Goal: Book appointment/travel/reservation

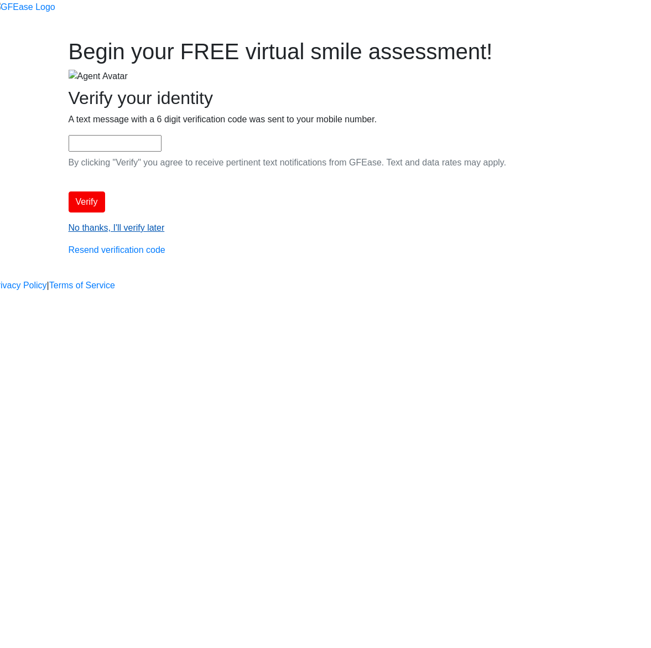
click at [165, 232] on link "No thanks, I'll verify later" at bounding box center [117, 227] width 96 height 9
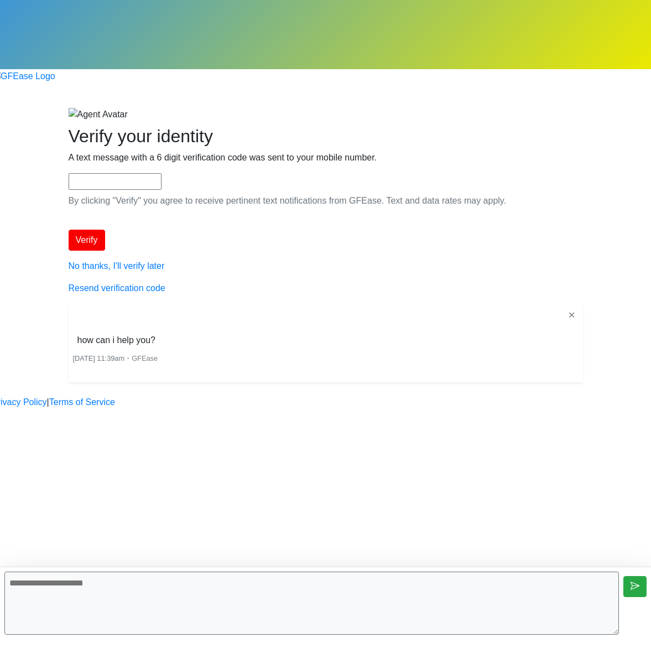
click at [534, 582] on textarea at bounding box center [311, 602] width 615 height 63
type textarea "**********"
click at [355, 608] on textarea at bounding box center [311, 602] width 615 height 63
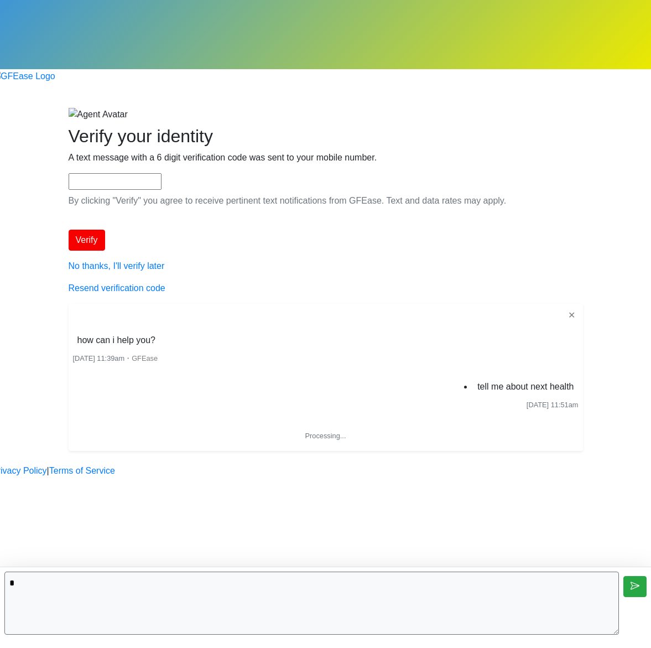
type textarea "*"
click at [512, 604] on textarea "*" at bounding box center [311, 602] width 615 height 63
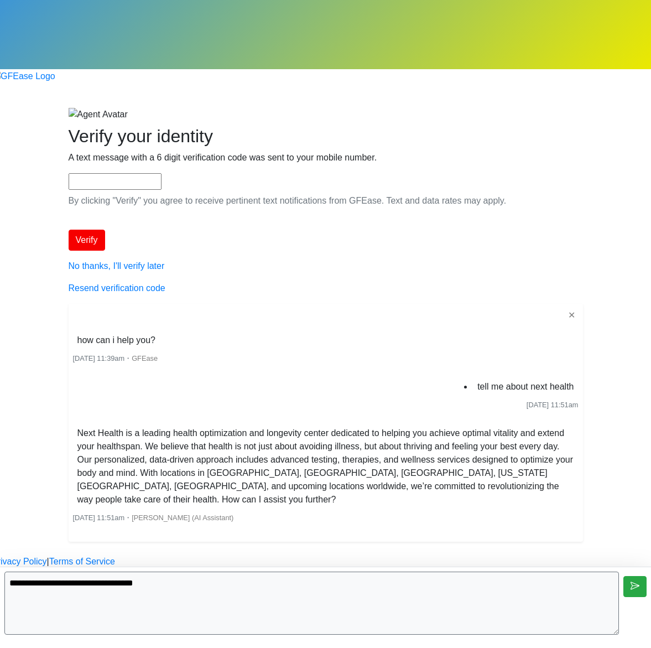
type textarea "**********"
click at [484, 590] on textarea at bounding box center [311, 602] width 615 height 63
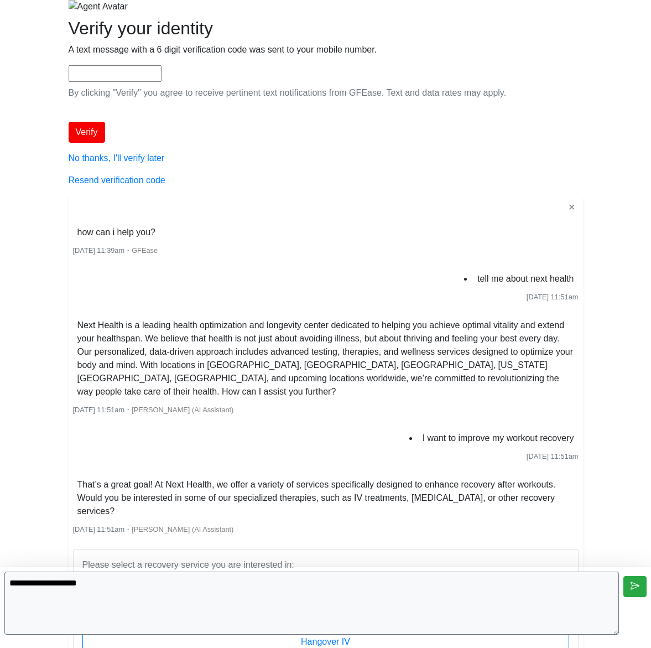
scroll to position [177, 0]
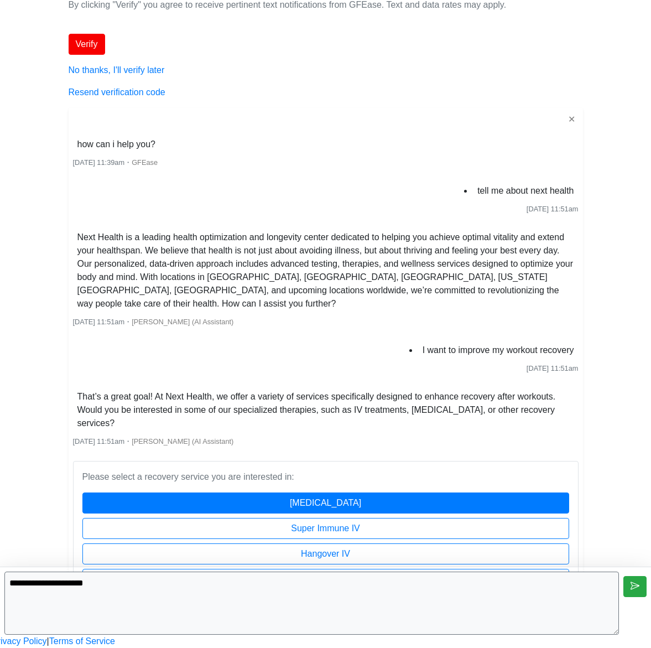
type textarea "**********"
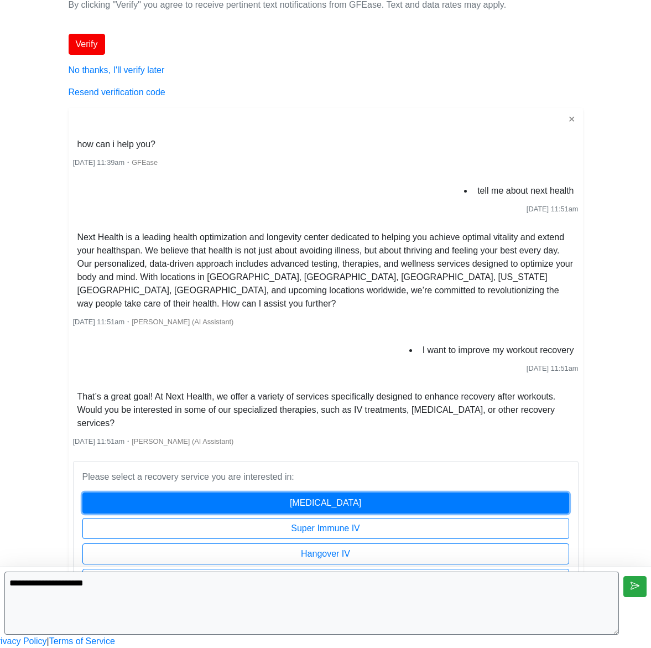
click at [433, 492] on button "[MEDICAL_DATA]" at bounding box center [325, 502] width 487 height 21
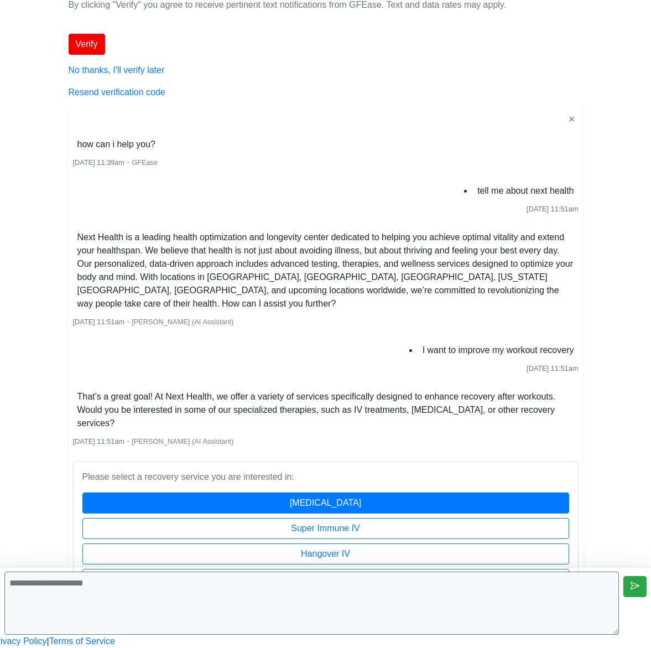
scroll to position [223, 0]
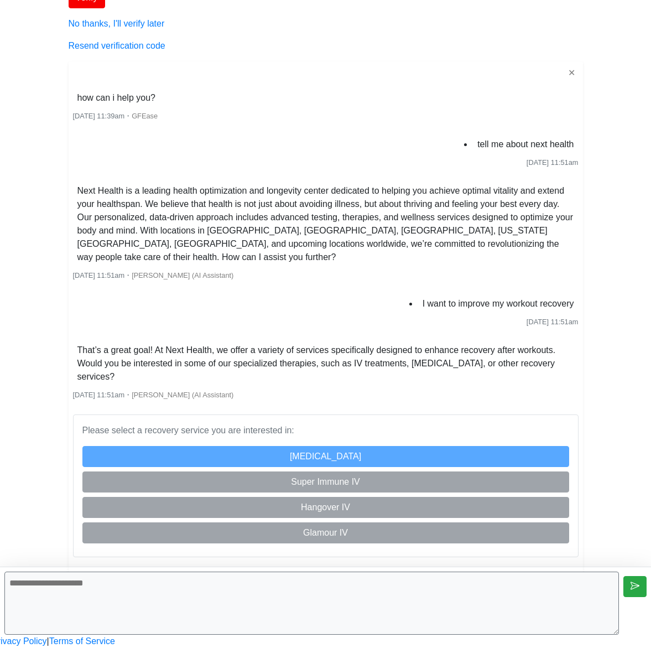
click at [327, 568] on div "is typing..." at bounding box center [325, 606] width 651 height 81
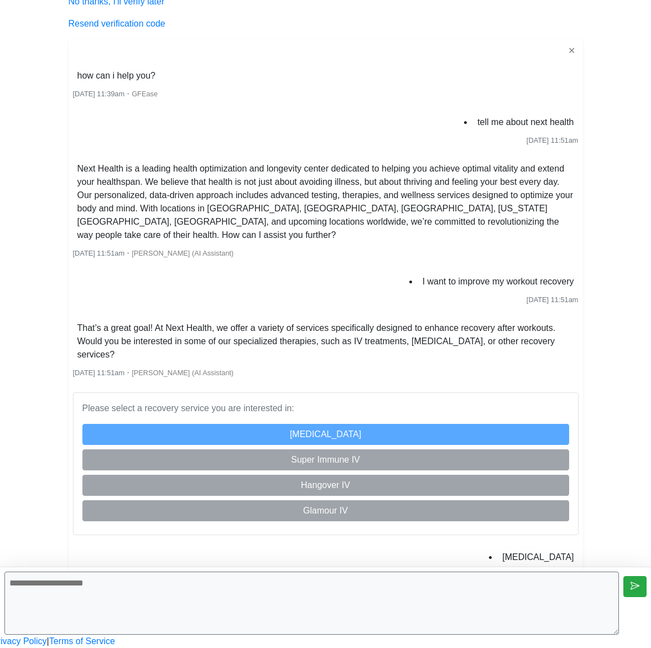
click at [322, 597] on textarea at bounding box center [311, 602] width 615 height 63
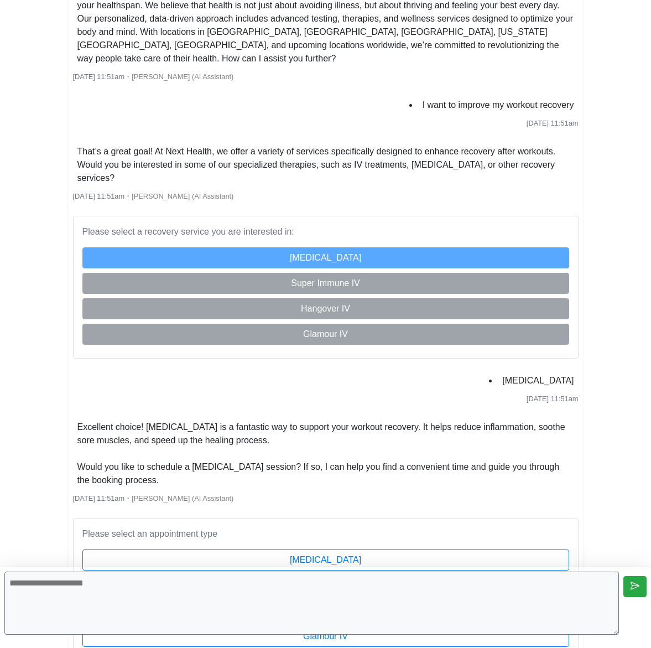
scroll to position [506, 0]
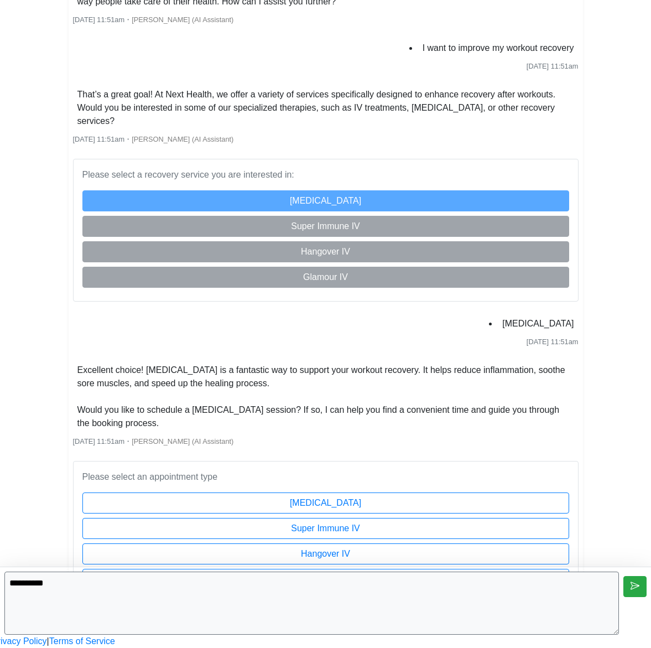
type textarea "**********"
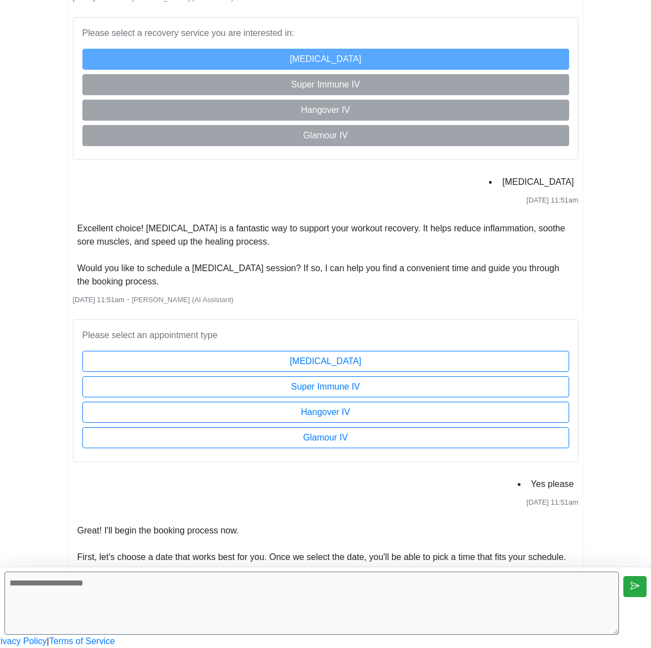
scroll to position [820, 0]
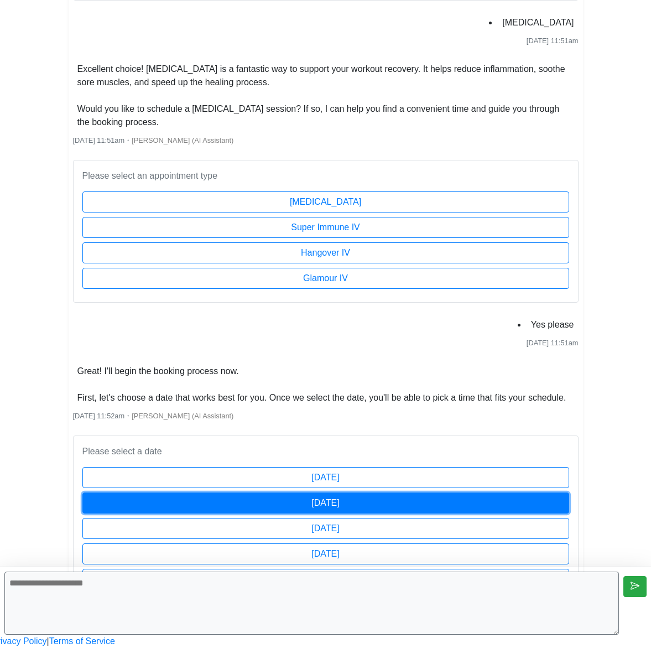
click at [278, 492] on button "[DATE]" at bounding box center [325, 502] width 487 height 21
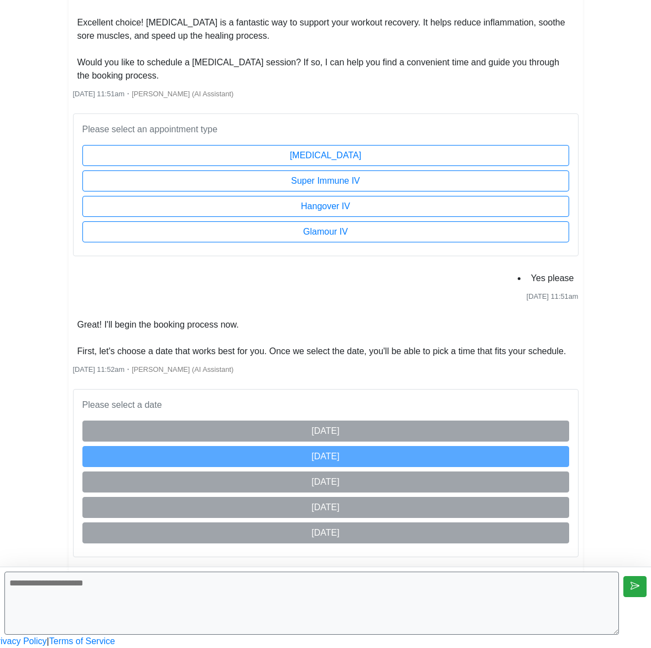
scroll to position [866, 0]
click at [354, 603] on textarea at bounding box center [311, 602] width 615 height 63
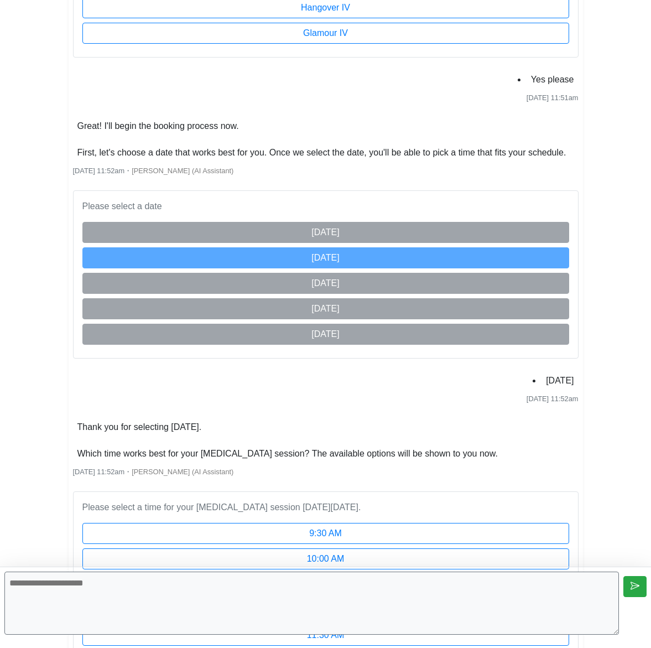
scroll to position [1376, 0]
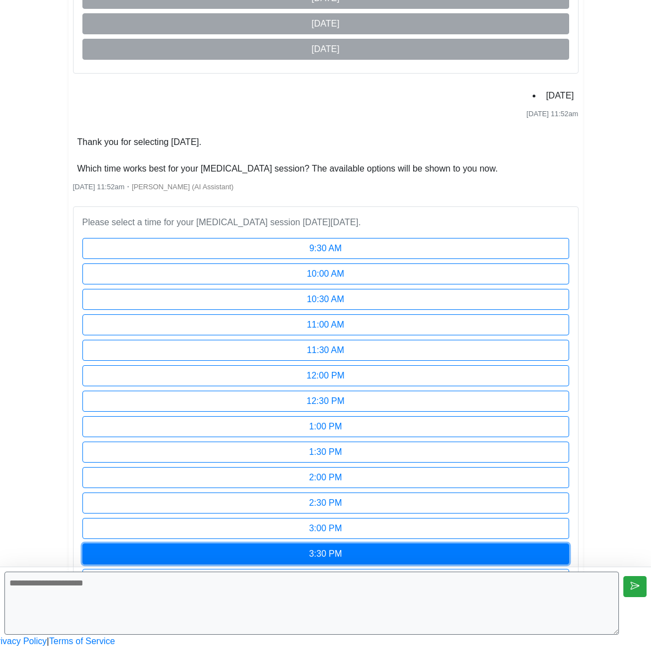
click at [352, 543] on button "3:30 PM" at bounding box center [325, 553] width 487 height 21
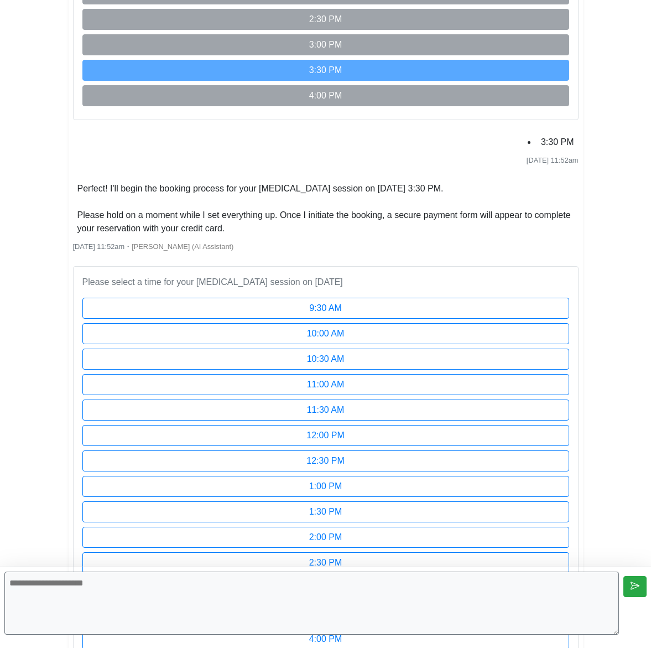
scroll to position [1741, 0]
